Goal: Task Accomplishment & Management: Complete application form

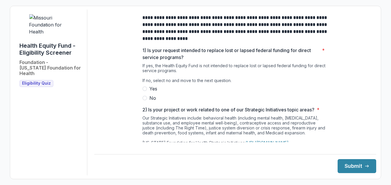
drag, startPoint x: 103, startPoint y: 0, endPoint x: 91, endPoint y: 60, distance: 61.4
click at [91, 60] on div "**********" at bounding box center [196, 92] width 362 height 165
click at [208, 47] on div "**********" at bounding box center [235, 181] width 186 height 342
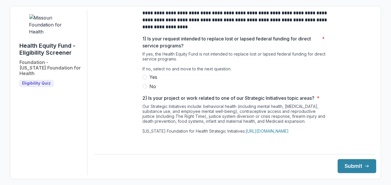
click at [144, 89] on span at bounding box center [144, 86] width 5 height 5
click at [192, 119] on div "Our Strategic Initiatives include: behavioral health (including mental health, …" at bounding box center [235, 139] width 186 height 71
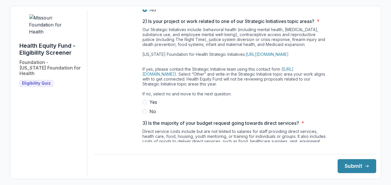
scroll to position [88, 0]
click at [144, 113] on span at bounding box center [144, 111] width 5 height 5
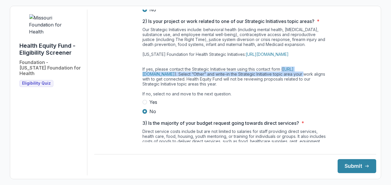
drag, startPoint x: 369, startPoint y: 79, endPoint x: 369, endPoint y: 83, distance: 3.9
click at [369, 83] on div "**********" at bounding box center [235, 92] width 282 height 342
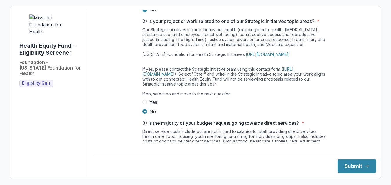
click at [340, 106] on div "**********" at bounding box center [235, 92] width 282 height 342
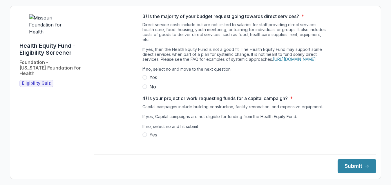
scroll to position [195, 0]
click at [145, 89] on span at bounding box center [144, 86] width 5 height 5
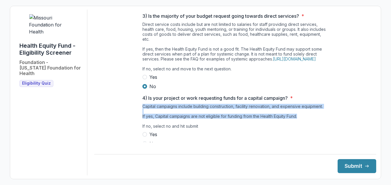
drag, startPoint x: 372, startPoint y: 107, endPoint x: 372, endPoint y: 124, distance: 16.5
click at [372, 124] on div "**********" at bounding box center [235, 92] width 282 height 165
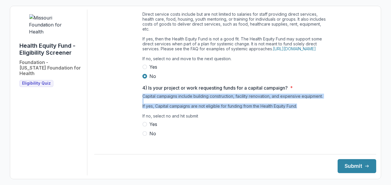
scroll to position [212, 0]
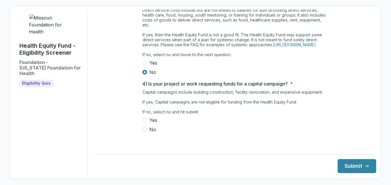
click at [144, 131] on span at bounding box center [144, 129] width 5 height 5
click at [346, 165] on button "Submit" at bounding box center [357, 166] width 39 height 14
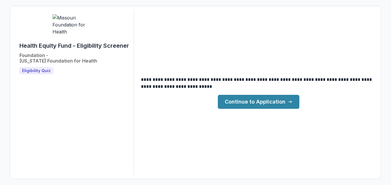
click at [252, 102] on link "Continue to Application" at bounding box center [259, 102] width 82 height 14
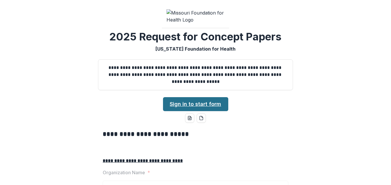
click at [180, 111] on link "Sign in to start form" at bounding box center [195, 104] width 65 height 14
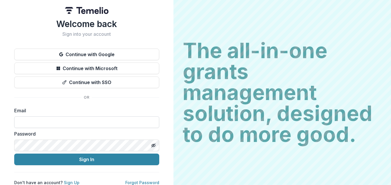
click at [99, 121] on input at bounding box center [86, 122] width 145 height 12
type input "**********"
click at [153, 146] on icon "Toggle password visibility" at bounding box center [154, 146] width 2 height 2
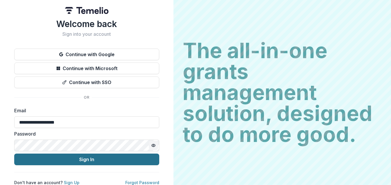
click at [94, 160] on button "Sign In" at bounding box center [86, 159] width 145 height 12
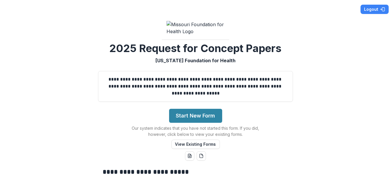
click at [307, 47] on div "**********" at bounding box center [195, 92] width 391 height 185
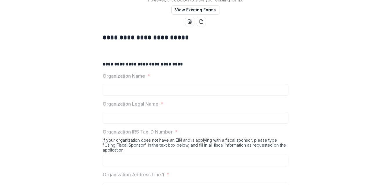
scroll to position [139, 0]
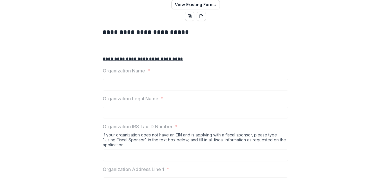
click at [140, 61] on u "**********" at bounding box center [143, 59] width 80 height 4
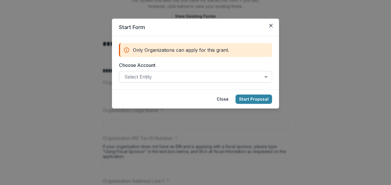
click at [161, 75] on div at bounding box center [190, 77] width 132 height 8
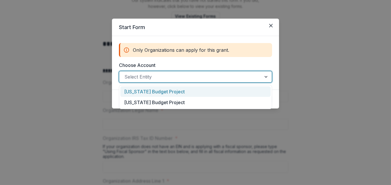
click at [157, 91] on div "[US_STATE] Budget Project" at bounding box center [195, 91] width 150 height 11
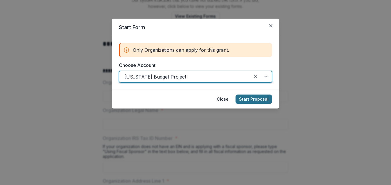
click at [256, 96] on button "Start Proposal" at bounding box center [254, 98] width 37 height 9
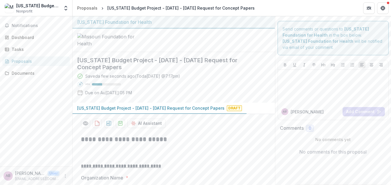
click at [261, 102] on div "[US_STATE] Budget Project - 2025 [DATE]025 [DATE]uest for Concept Papers Saved …" at bounding box center [169, 77] width 193 height 50
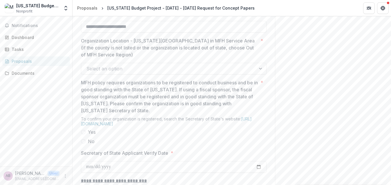
scroll to position [464, 0]
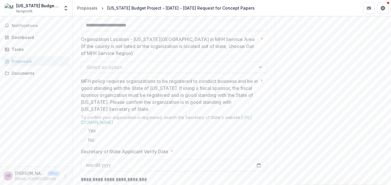
click at [260, 73] on div at bounding box center [261, 67] width 10 height 11
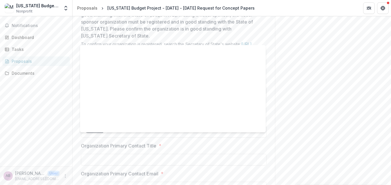
scroll to position [0, 0]
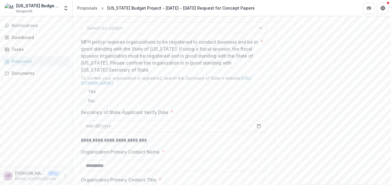
scroll to position [503, 0]
click at [261, 34] on div at bounding box center [261, 28] width 10 height 11
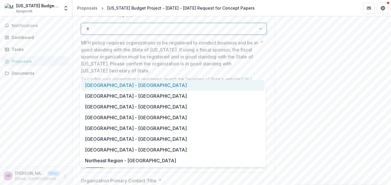
type input "**"
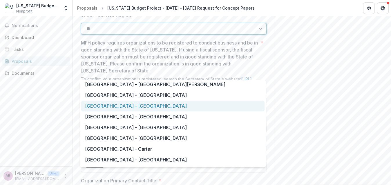
scroll to position [178, 0]
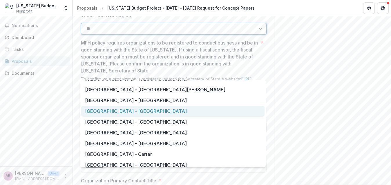
click at [144, 111] on div "[GEOGRAPHIC_DATA] - [GEOGRAPHIC_DATA]" at bounding box center [172, 111] width 183 height 11
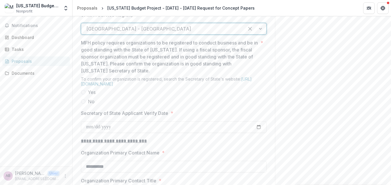
click at [200, 33] on div at bounding box center [162, 29] width 153 height 8
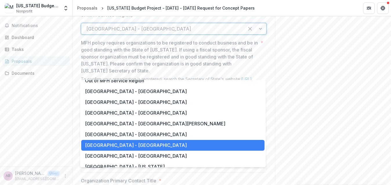
scroll to position [395, 0]
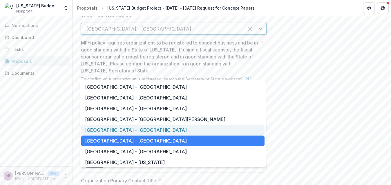
click at [172, 131] on div "[GEOGRAPHIC_DATA] - [GEOGRAPHIC_DATA]" at bounding box center [172, 129] width 183 height 11
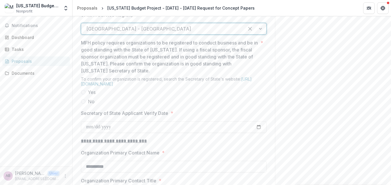
click at [186, 74] on p "MFH policy requires organizations to be registered to conduct business and be i…" at bounding box center [169, 56] width 177 height 35
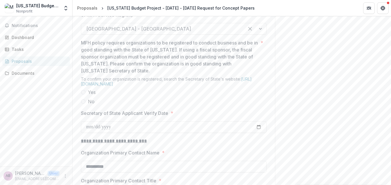
click at [81, 94] on span at bounding box center [83, 92] width 5 height 5
click at [122, 86] on link "[URL][DOMAIN_NAME]" at bounding box center [166, 81] width 171 height 10
click at [182, 152] on div "**********" at bounding box center [174, 1] width 186 height 749
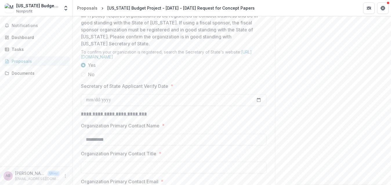
scroll to position [549, 0]
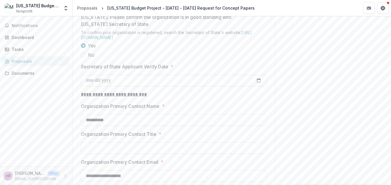
click at [259, 86] on input "Secretary of State Applicant Verify Date *" at bounding box center [174, 81] width 186 height 12
click at [261, 86] on input "Secretary of State Applicant Verify Date *" at bounding box center [174, 81] width 186 height 12
type input "**********"
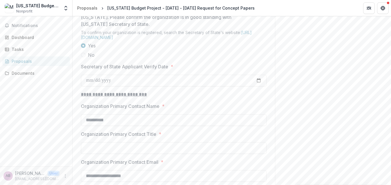
click at [264, 126] on div "**********" at bounding box center [174, 113] width 186 height 23
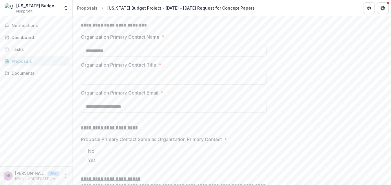
scroll to position [619, 0]
click at [132, 84] on input "Organization Primary Contact Title *" at bounding box center [174, 78] width 186 height 12
type input "**********"
click at [185, 95] on label "Organization Primary Contact Email *" at bounding box center [172, 92] width 182 height 7
click at [185, 112] on input "**********" at bounding box center [174, 106] width 186 height 12
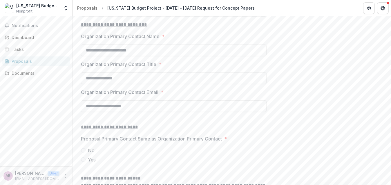
click at [148, 123] on p at bounding box center [174, 119] width 186 height 7
drag, startPoint x: 145, startPoint y: 94, endPoint x: 53, endPoint y: 89, distance: 92.4
click at [53, 89] on main "**********" at bounding box center [195, 100] width 391 height 168
type input "**********"
click at [150, 130] on p "**********" at bounding box center [174, 126] width 186 height 7
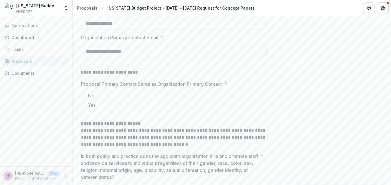
scroll to position [723, 0]
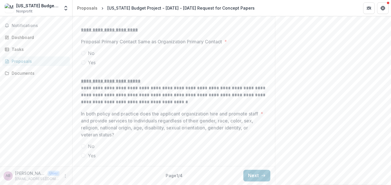
click at [83, 65] on span at bounding box center [83, 62] width 5 height 5
click at [83, 155] on span at bounding box center [83, 155] width 5 height 5
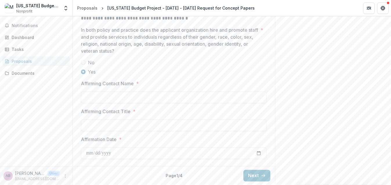
scroll to position [828, 0]
click at [94, 103] on input "Affirming Contact Name *" at bounding box center [174, 97] width 186 height 12
type input "**********"
click at [97, 131] on input "Affirming Contact Title *" at bounding box center [174, 125] width 186 height 12
type input "**********"
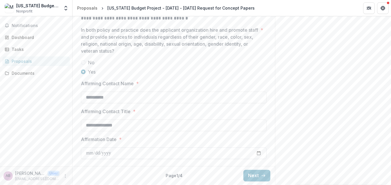
click at [91, 159] on input "Affirmation Date *" at bounding box center [174, 153] width 186 height 12
type input "**********"
click at [247, 176] on button "Next" at bounding box center [256, 175] width 27 height 12
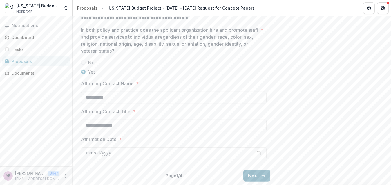
scroll to position [60, 0]
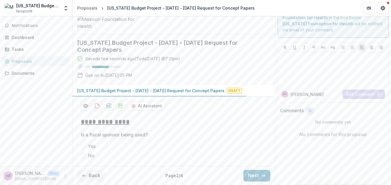
click at [82, 156] on span at bounding box center [83, 155] width 5 height 5
click at [275, 153] on div "Send comments or questions to [US_STATE] Foundation for Health in the box below…" at bounding box center [333, 92] width 116 height 186
click at [246, 173] on button "Next" at bounding box center [256, 175] width 27 height 12
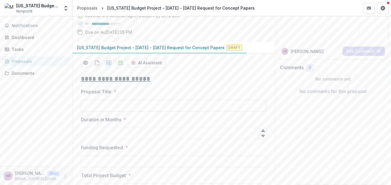
click at [104, 111] on input "Proposal Title *" at bounding box center [174, 106] width 186 height 12
type input "**********"
click at [110, 139] on input "Duration in Months *" at bounding box center [174, 133] width 186 height 12
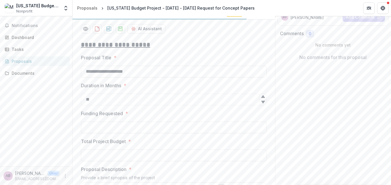
scroll to position [107, 0]
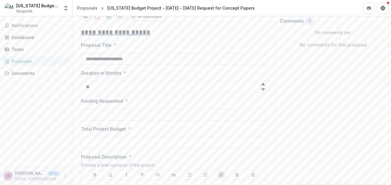
click at [262, 85] on icon at bounding box center [263, 84] width 4 height 3
type input "**"
click at [262, 91] on icon at bounding box center [263, 89] width 4 height 3
click at [121, 120] on input "Funding Requested *" at bounding box center [174, 115] width 186 height 12
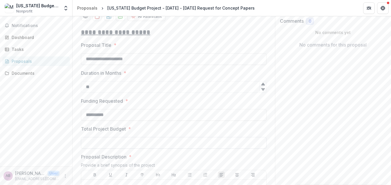
type input "**********"
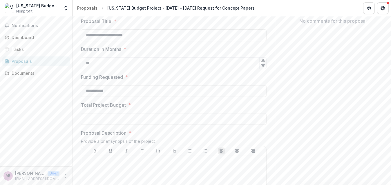
scroll to position [142, 0]
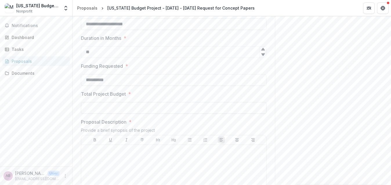
click at [103, 113] on input "Total Project Budget *" at bounding box center [174, 108] width 186 height 12
type input "**********"
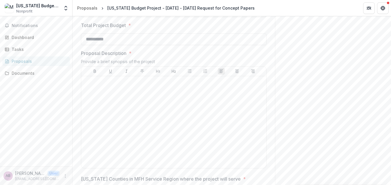
scroll to position [246, 0]
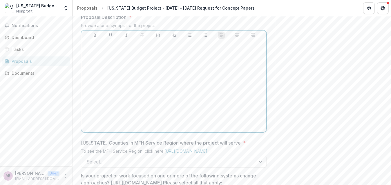
click at [88, 49] on p at bounding box center [174, 45] width 180 height 6
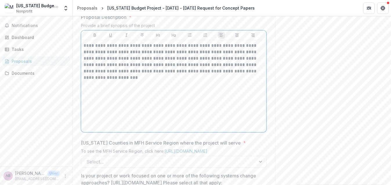
click at [198, 81] on p "**********" at bounding box center [174, 61] width 181 height 38
click at [199, 81] on p "**********" at bounding box center [174, 61] width 181 height 38
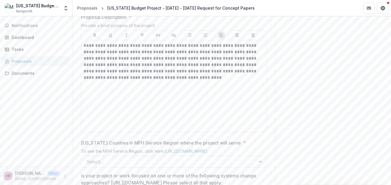
click at [347, 66] on div "Send comments or questions to [US_STATE] Foundation for Health in the box below…" at bounding box center [333, 96] width 116 height 653
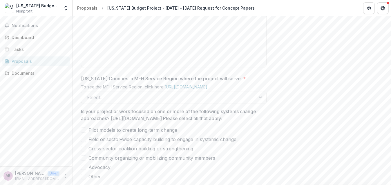
scroll to position [362, 0]
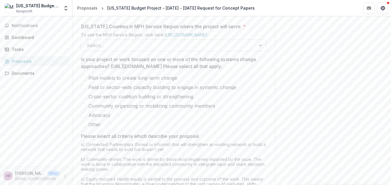
click at [259, 51] on div at bounding box center [261, 45] width 10 height 11
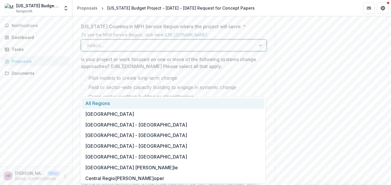
click at [216, 103] on div "All Regions" at bounding box center [173, 103] width 183 height 11
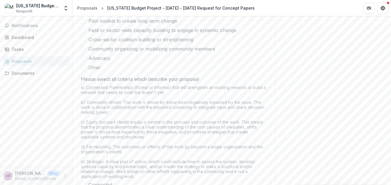
scroll to position [420, 0]
click at [83, 59] on span at bounding box center [83, 56] width 5 height 5
click at [83, 50] on span at bounding box center [83, 47] width 5 height 5
click at [83, 41] on span at bounding box center [83, 38] width 5 height 5
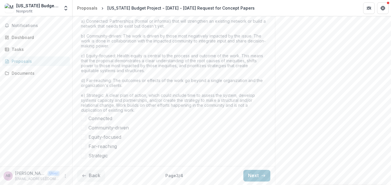
scroll to position [531, 0]
click at [81, 120] on span at bounding box center [83, 117] width 5 height 5
click at [82, 130] on span at bounding box center [83, 127] width 5 height 5
click at [83, 139] on span at bounding box center [83, 136] width 5 height 5
click at [82, 148] on span at bounding box center [83, 145] width 5 height 5
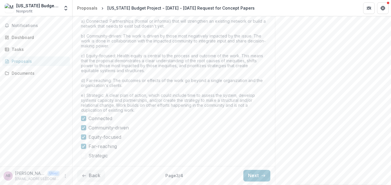
click at [82, 156] on span at bounding box center [83, 155] width 5 height 5
click at [254, 178] on button "Next" at bounding box center [256, 175] width 27 height 12
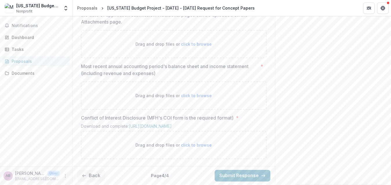
scroll to position [416, 0]
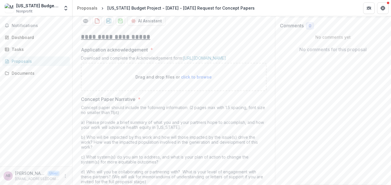
scroll to position [114, 0]
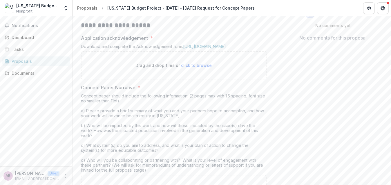
click at [196, 68] on span "click to browse" at bounding box center [196, 65] width 31 height 5
type input "**********"
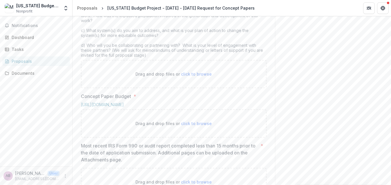
scroll to position [279, 0]
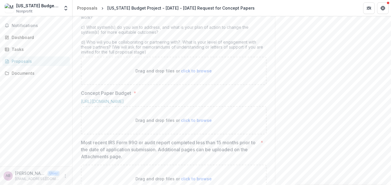
click at [188, 73] on span "click to browse" at bounding box center [196, 70] width 31 height 5
type input "**********"
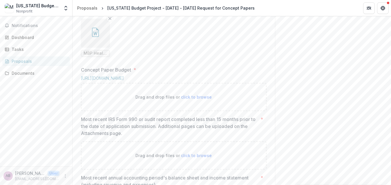
scroll to position [348, 0]
click at [194, 101] on span "click to browse" at bounding box center [196, 98] width 31 height 5
type input "**********"
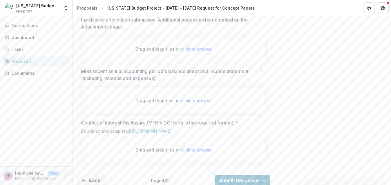
scroll to position [505, 0]
click at [193, 50] on span "click to browse" at bounding box center [196, 47] width 31 height 5
click at [196, 50] on span "click to browse" at bounding box center [196, 47] width 31 height 5
type input "**********"
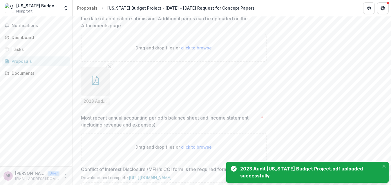
click at [96, 95] on button "button" at bounding box center [95, 80] width 29 height 29
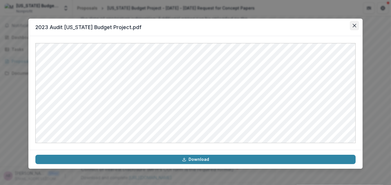
click at [358, 27] on button "Close" at bounding box center [354, 25] width 9 height 9
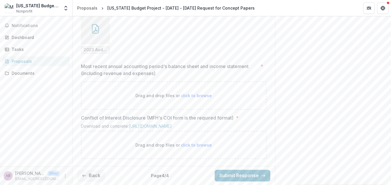
scroll to position [586, 0]
click at [198, 98] on span "click to browse" at bounding box center [196, 95] width 31 height 5
type input "**********"
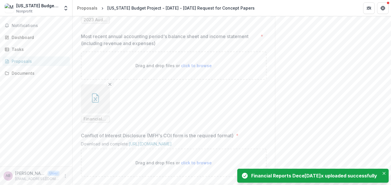
click at [98, 102] on icon "button" at bounding box center [95, 97] width 9 height 9
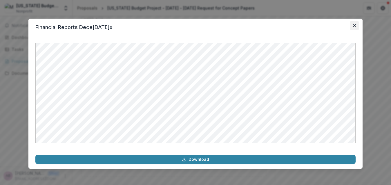
click at [356, 24] on button "Close" at bounding box center [354, 25] width 9 height 9
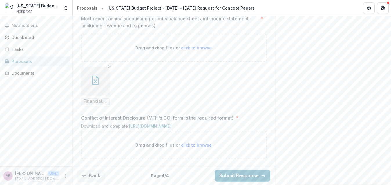
scroll to position [653, 0]
click at [153, 123] on link "[URL][DOMAIN_NAME]" at bounding box center [150, 125] width 43 height 5
click at [198, 146] on span "click to browse" at bounding box center [196, 144] width 31 height 5
type input "**********"
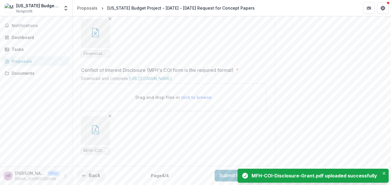
click at [93, 131] on icon "button" at bounding box center [95, 129] width 9 height 9
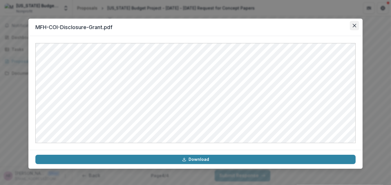
click at [355, 26] on icon "Close" at bounding box center [354, 25] width 3 height 3
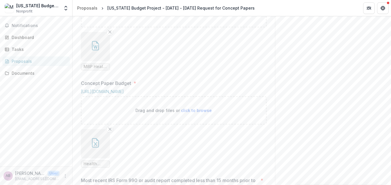
scroll to position [348, 0]
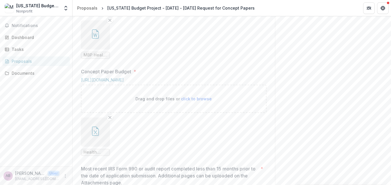
click at [92, 39] on icon "button" at bounding box center [95, 33] width 9 height 9
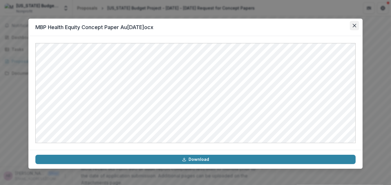
click at [357, 23] on button "Close" at bounding box center [354, 25] width 9 height 9
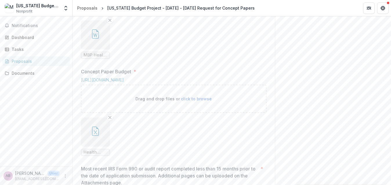
click at [328, 58] on div "Send comments or questions to [US_STATE] Foundation for Health in the box below…" at bounding box center [333, 78] width 116 height 820
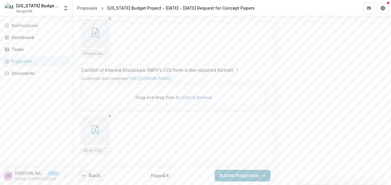
scroll to position [701, 0]
click at [237, 174] on button "Submit Response" at bounding box center [243, 175] width 56 height 12
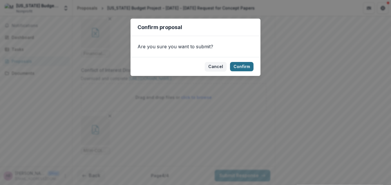
click at [240, 62] on button "Confirm" at bounding box center [242, 66] width 24 height 9
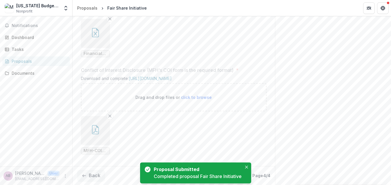
scroll to position [713, 0]
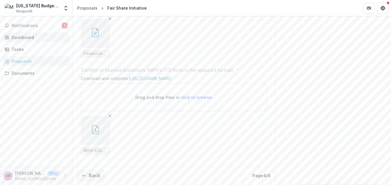
click at [19, 37] on div "Dashboard" at bounding box center [39, 37] width 54 height 6
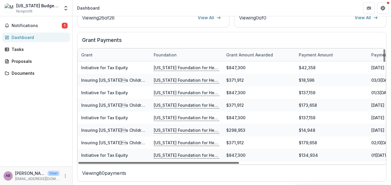
drag, startPoint x: 203, startPoint y: 162, endPoint x: 168, endPoint y: 194, distance: 47.2
click at [168, 163] on div at bounding box center [158, 163] width 161 height 2
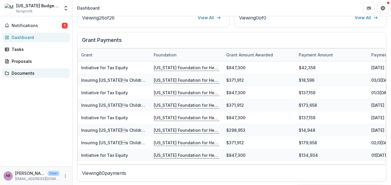
click at [27, 74] on div "Documents" at bounding box center [39, 73] width 54 height 6
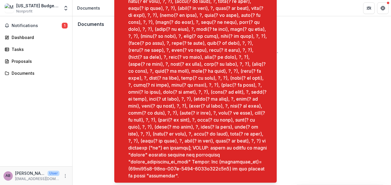
click at [84, 53] on div "No files found Files and folders will appear here once they are uploaded and as…" at bounding box center [232, 44] width 310 height 19
click at [22, 24] on span "Notifications" at bounding box center [37, 25] width 50 height 5
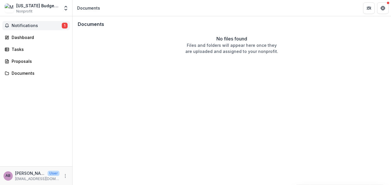
click at [88, 98] on div "Documents No files found Files and folders will appear here once they are uploa…" at bounding box center [232, 100] width 319 height 168
click at [30, 22] on button "Notifications 1" at bounding box center [36, 25] width 68 height 9
click at [18, 63] on div "Proposals" at bounding box center [39, 61] width 54 height 6
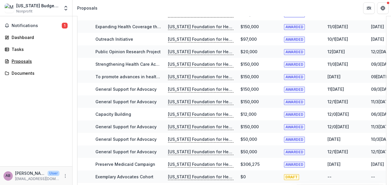
scroll to position [178, 0]
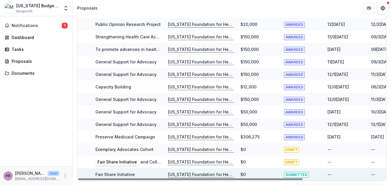
click at [120, 174] on link "Fair Share Initiative" at bounding box center [114, 173] width 39 height 5
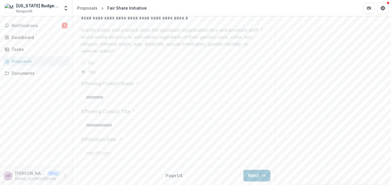
scroll to position [853, 0]
click at [248, 176] on button "Next" at bounding box center [256, 175] width 27 height 12
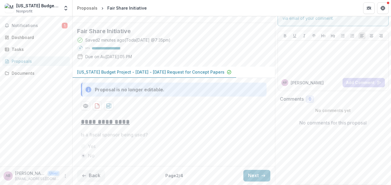
scroll to position [72, 0]
click at [306, 152] on div "Send comments or questions to [US_STATE] Foundation for Health in the box below…" at bounding box center [333, 85] width 116 height 197
click at [259, 177] on button "Next" at bounding box center [256, 175] width 27 height 12
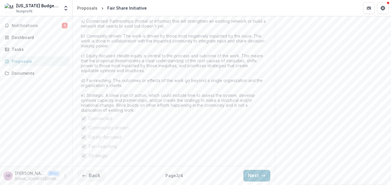
scroll to position [546, 0]
click at [257, 174] on button "Next" at bounding box center [256, 175] width 27 height 12
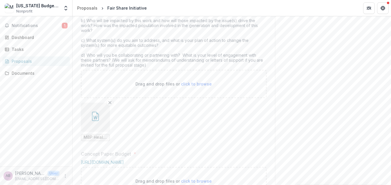
scroll to position [279, 0]
click at [96, 131] on button "button" at bounding box center [95, 116] width 29 height 29
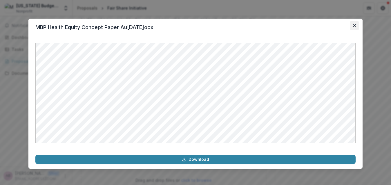
click at [355, 26] on icon "Close" at bounding box center [354, 25] width 3 height 3
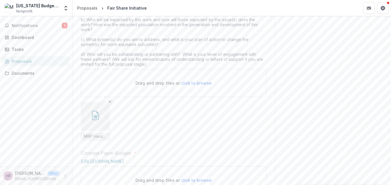
click at [304, 78] on div "Send comments or questions to [US_STATE] Foundation for Health in the box below…" at bounding box center [333, 153] width 116 height 831
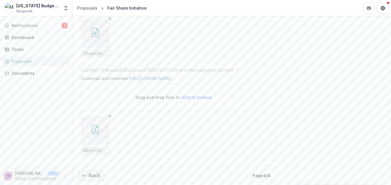
scroll to position [713, 0]
